Goal: Task Accomplishment & Management: Manage account settings

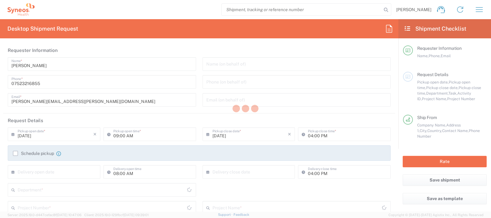
type input "Department"
type input "England"
type input "United Kingdom"
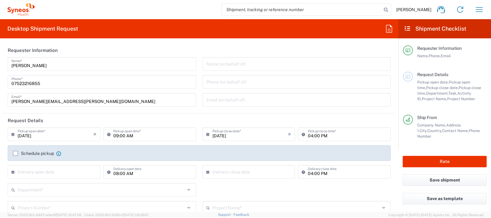
type input "Syneos Health UK Limited"
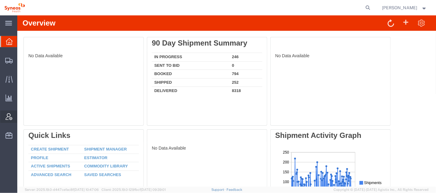
click at [21, 117] on span "Account Admin" at bounding box center [19, 117] width 4 height 12
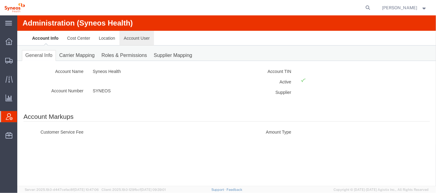
click at [146, 35] on link "Account User" at bounding box center [136, 38] width 35 height 15
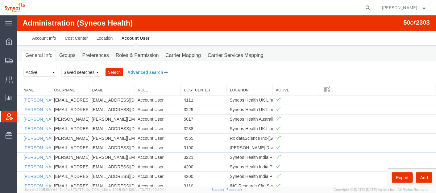
click at [156, 70] on button "Advanced search" at bounding box center [148, 72] width 50 height 10
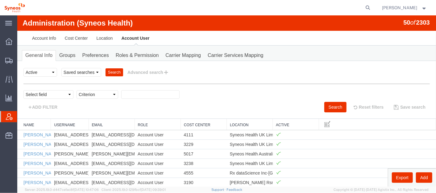
click at [239, 121] on th "Location" at bounding box center [250, 124] width 46 height 11
click at [240, 123] on link "Location" at bounding box center [250, 125] width 40 height 5
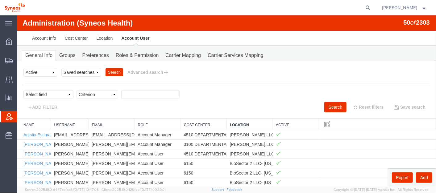
click at [239, 123] on link "Location" at bounding box center [250, 125] width 40 height 5
